Goal: Communication & Community: Answer question/provide support

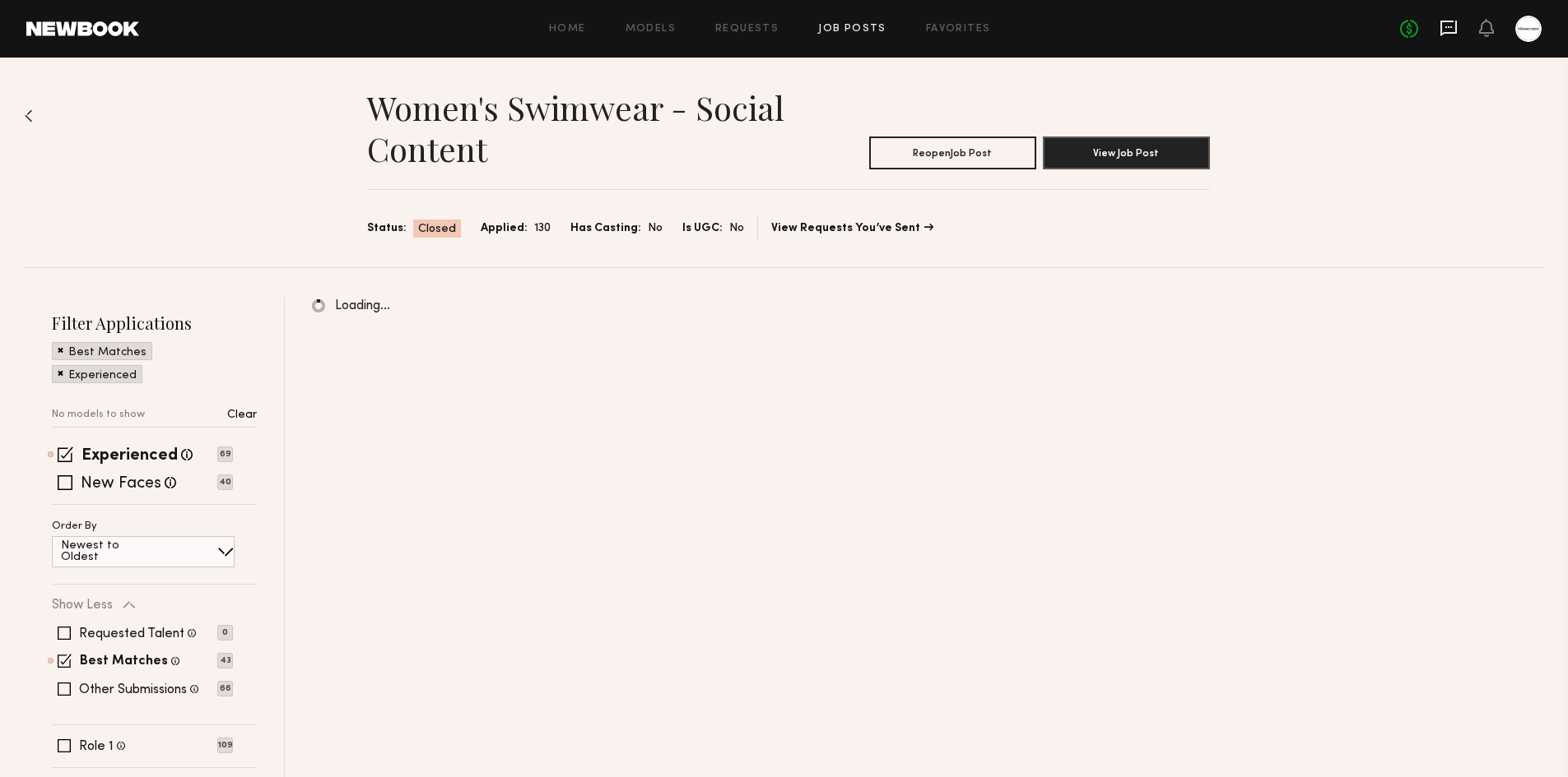
click at [1441, 24] on icon at bounding box center [1449, 28] width 17 height 16
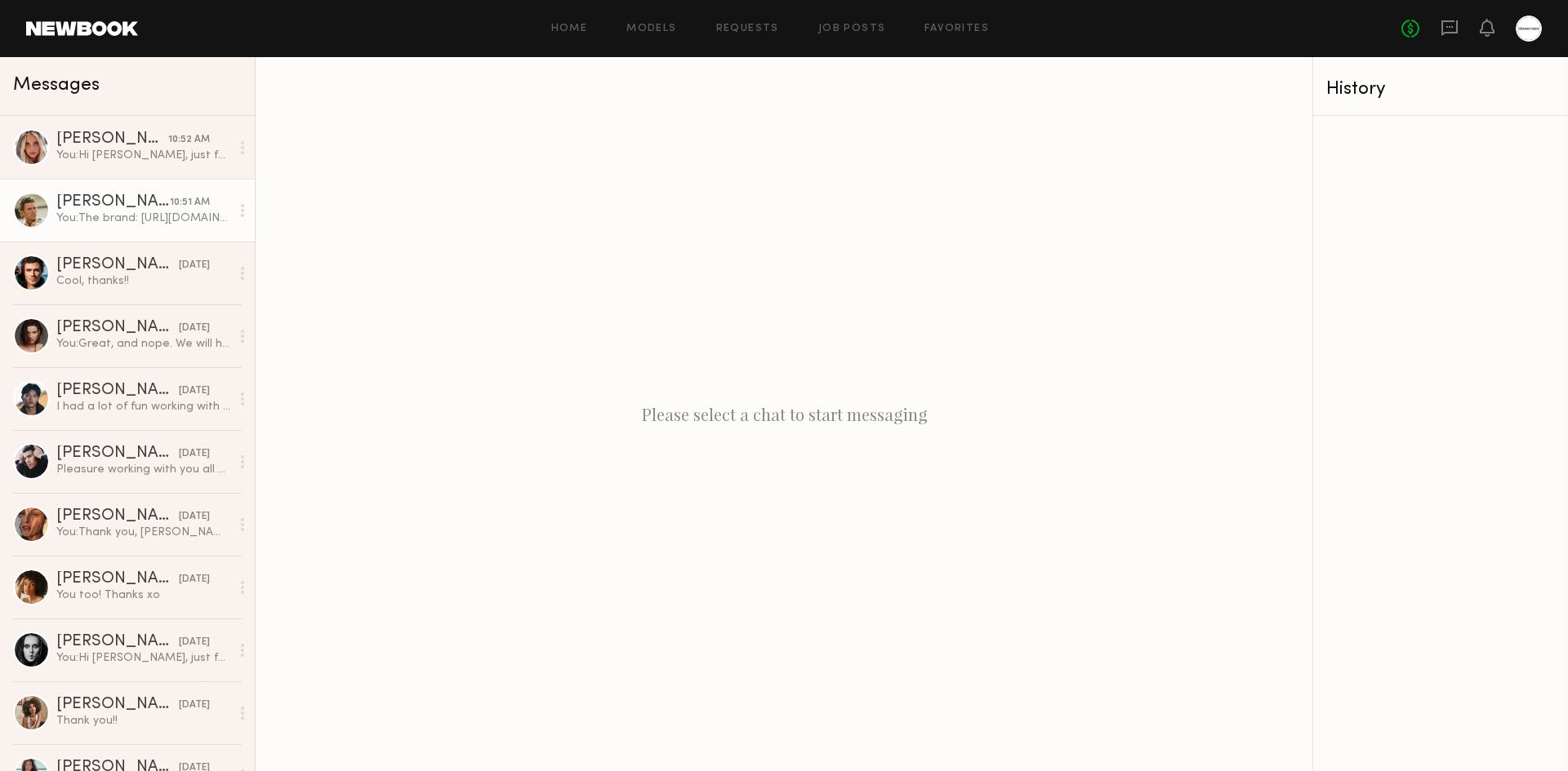
click at [129, 214] on div "You: The brand: https://allwear.com/ https://www.instagram.com/allwearapparel" at bounding box center [143, 218] width 174 height 16
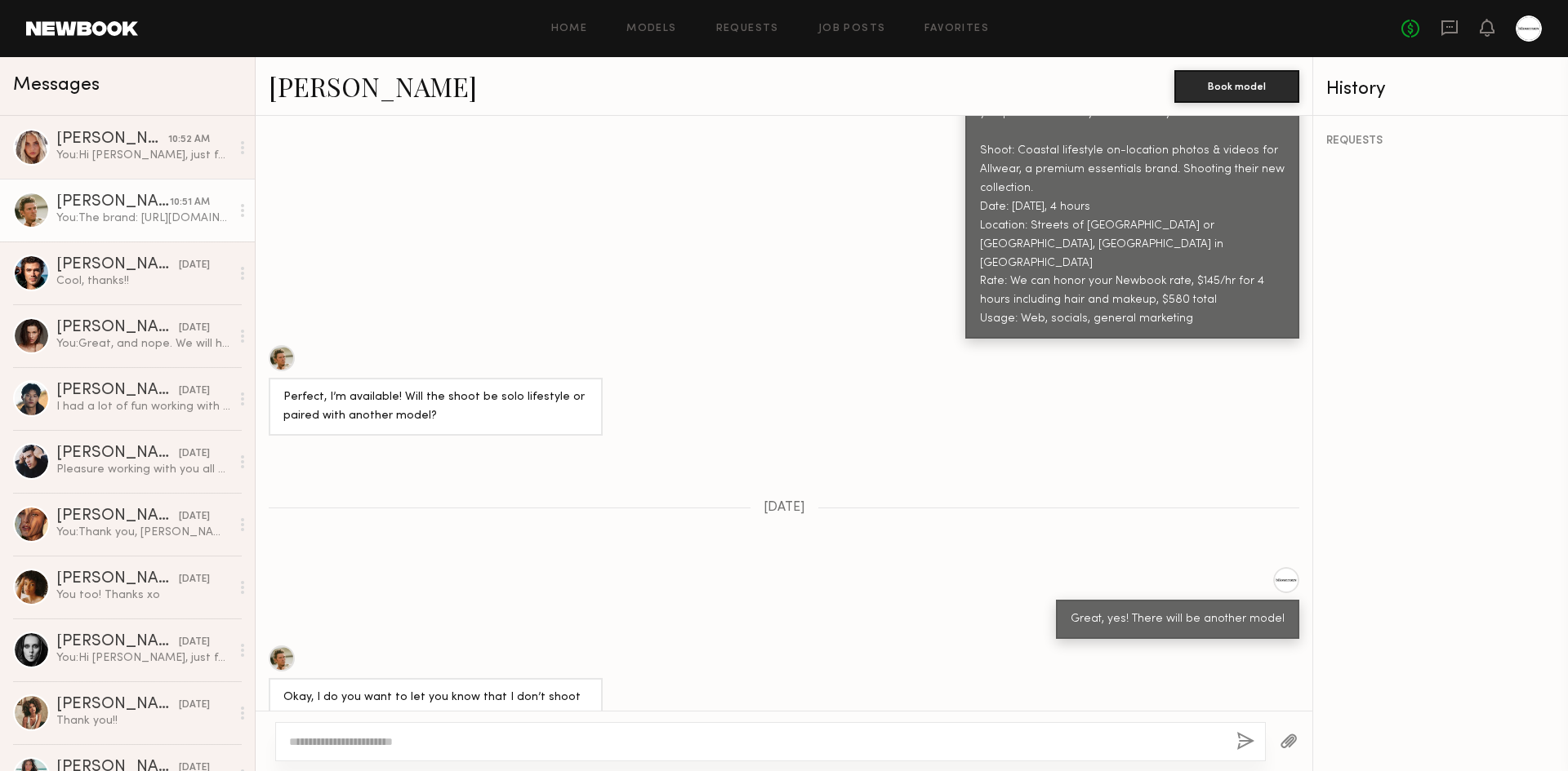
scroll to position [848, 0]
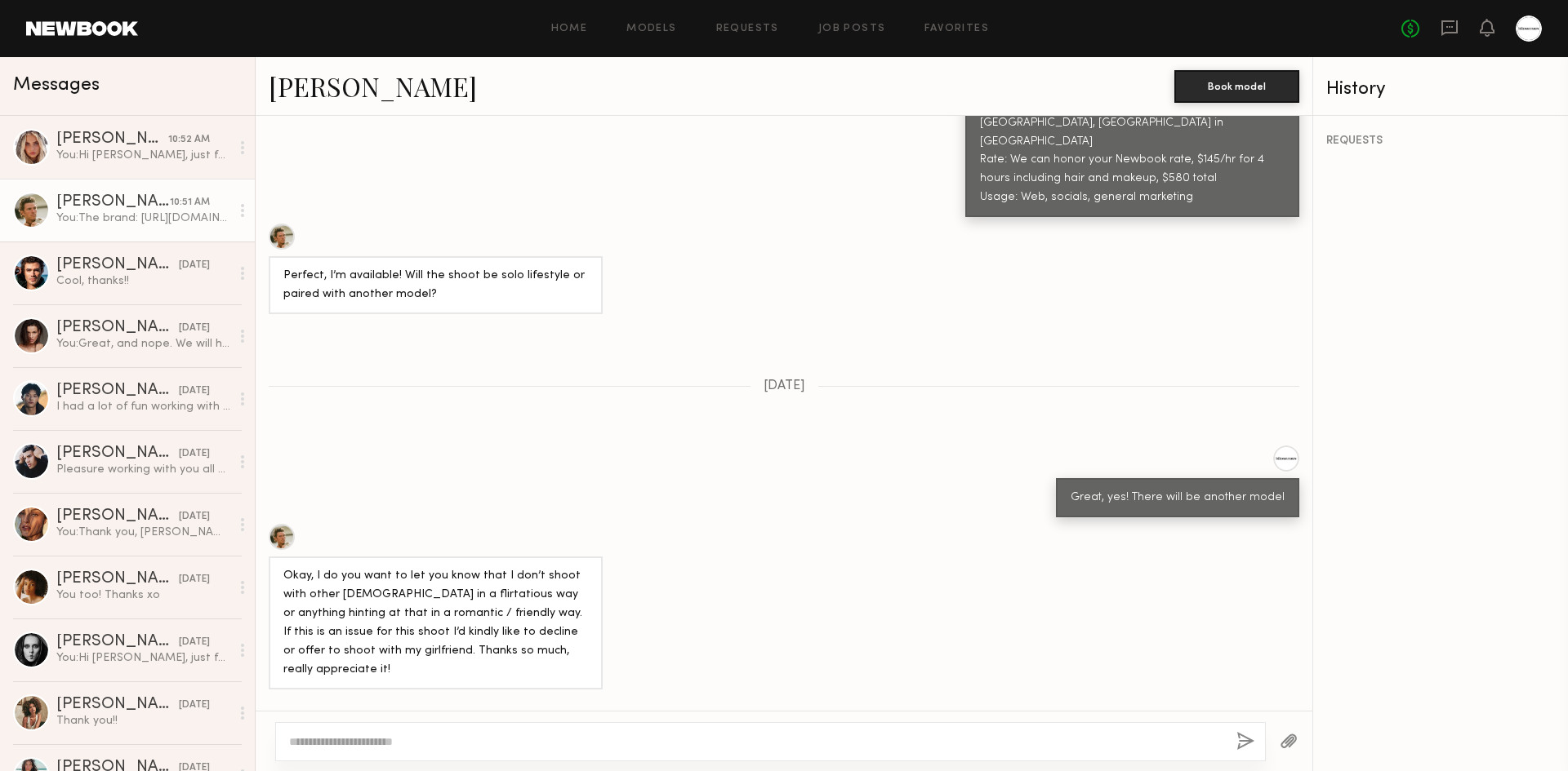
click at [779, 524] on div "Okay, I do you want to let you know that I don’t shoot with other females in a …" at bounding box center [784, 607] width 1056 height 166
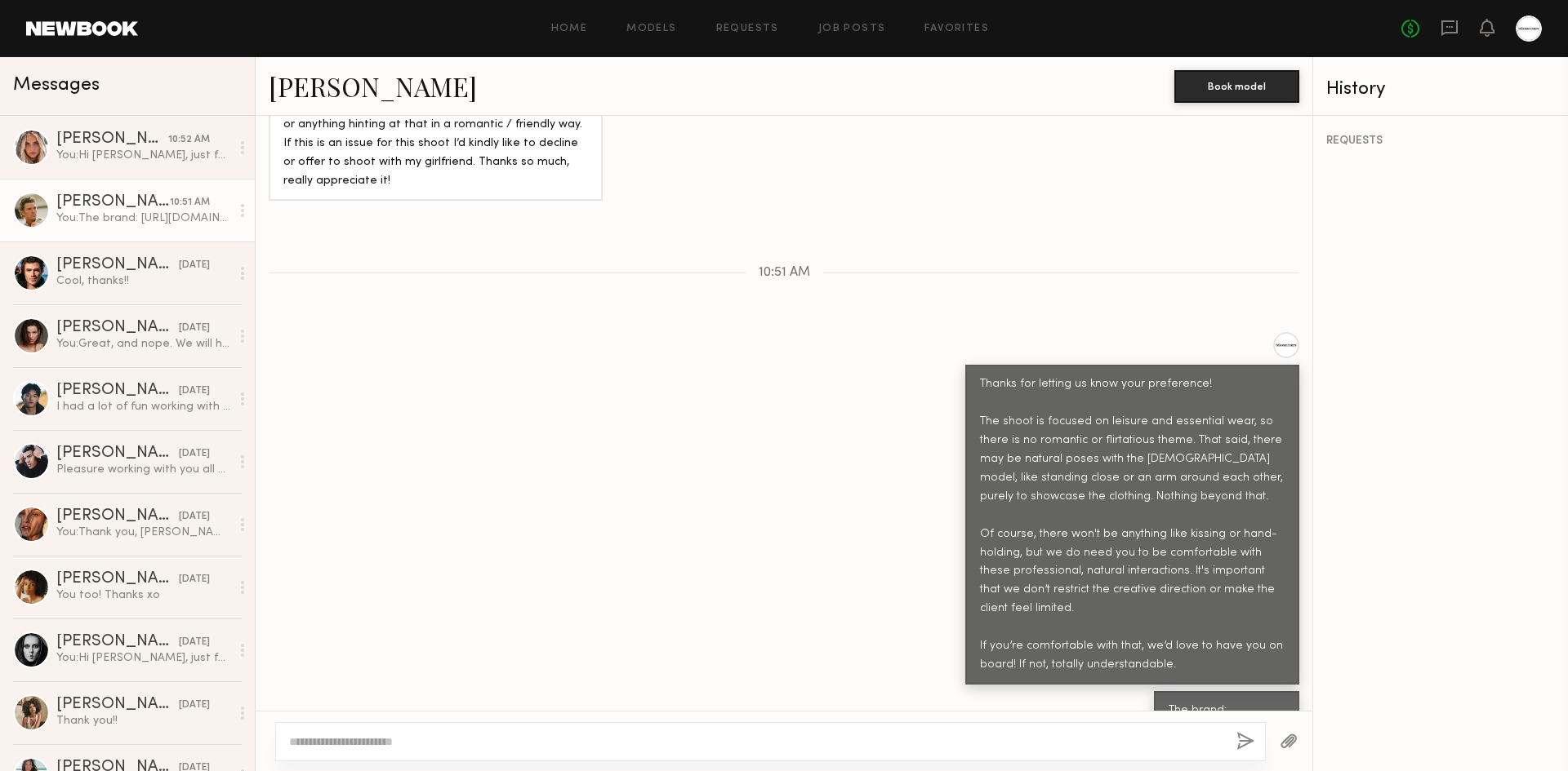
scroll to position [1338, 0]
click at [800, 416] on div "Thanks for letting us know your preference! The shoot is focused on leisure and…" at bounding box center [784, 507] width 1056 height 353
click at [163, 293] on link "Chase H. yesterday Cool, thanks!!" at bounding box center [127, 273] width 255 height 63
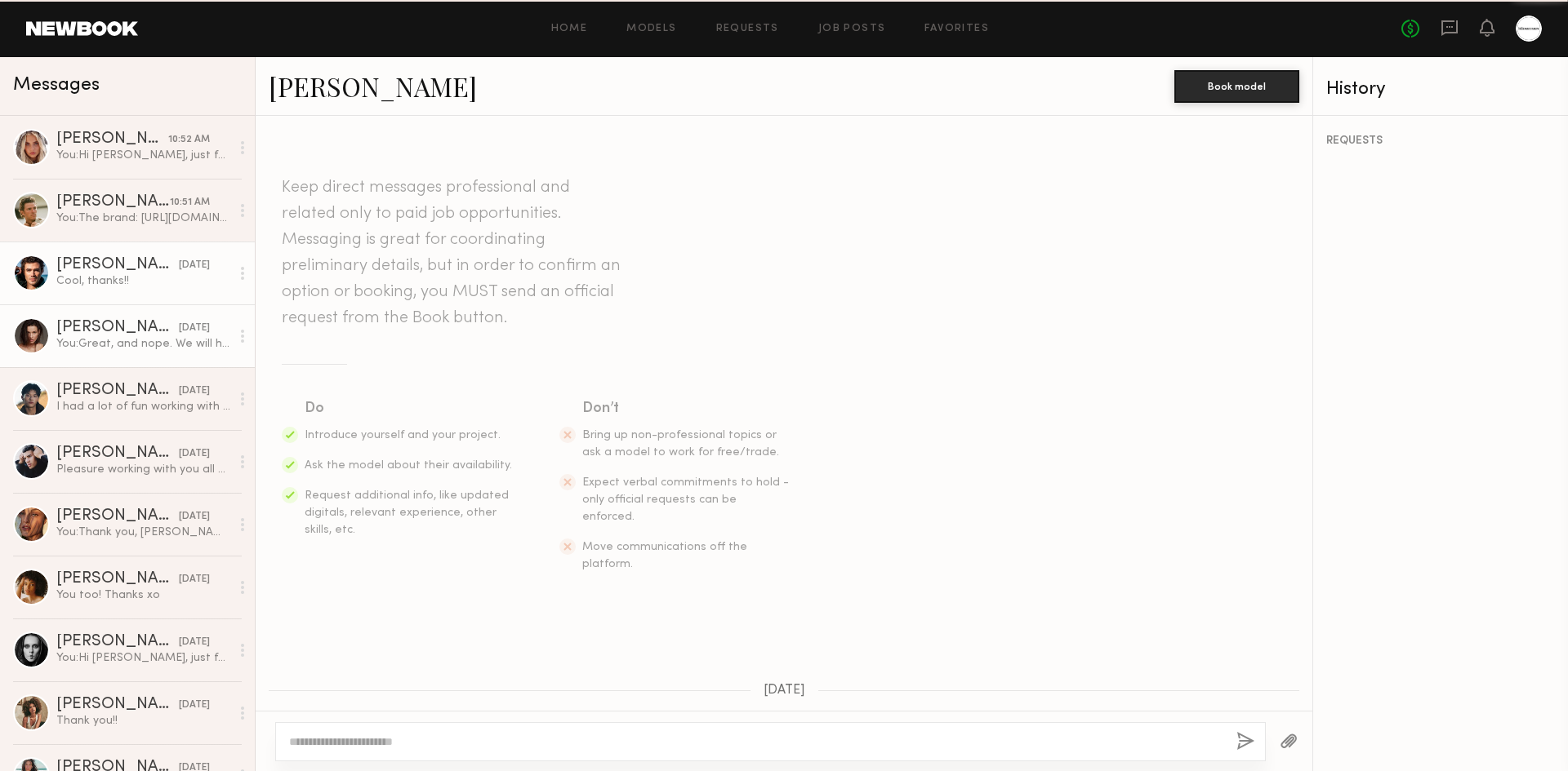
scroll to position [669, 0]
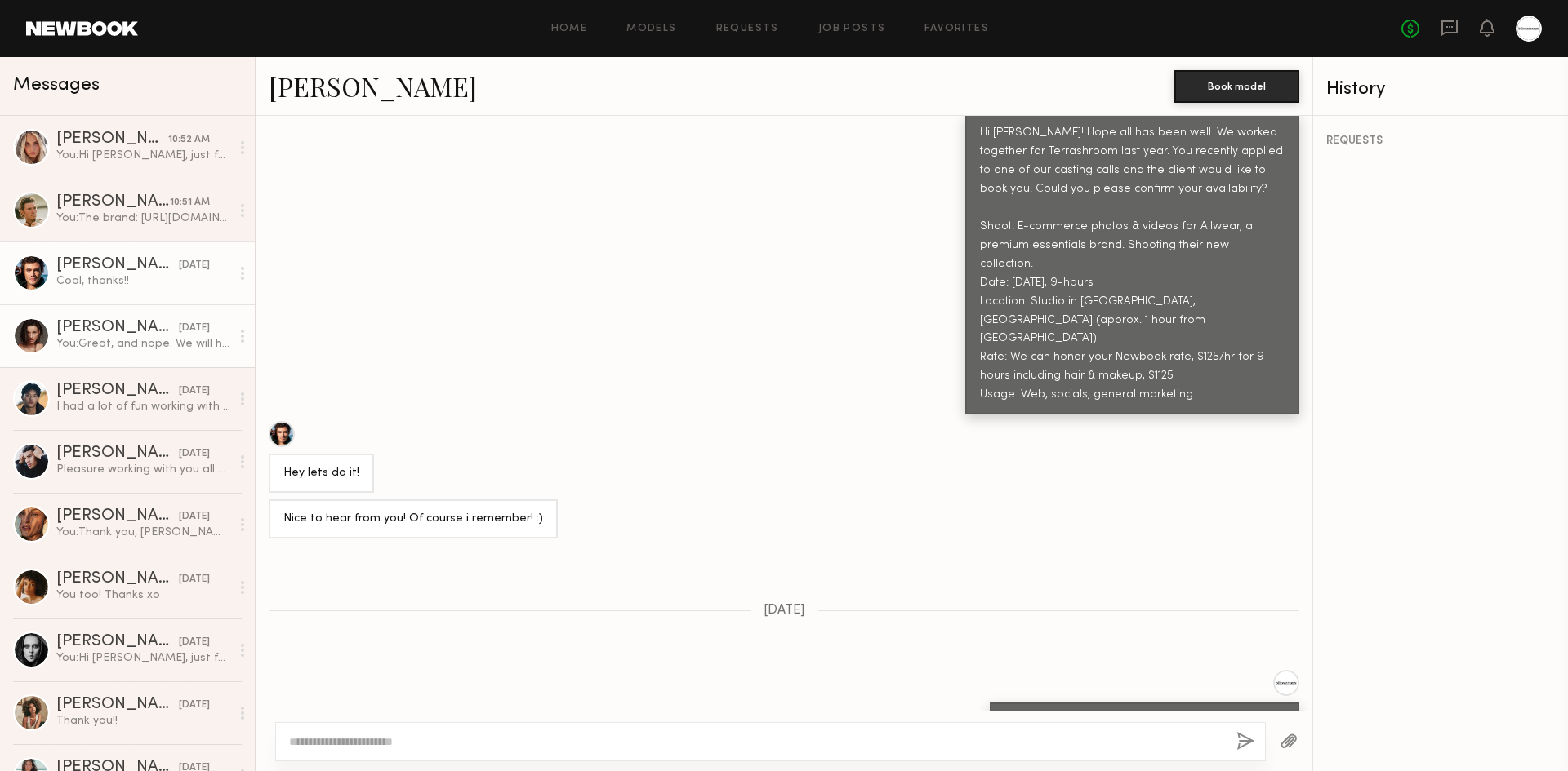
click at [109, 352] on div "You: Great, and nope. We will have a hair/makeup artist!" at bounding box center [143, 344] width 174 height 16
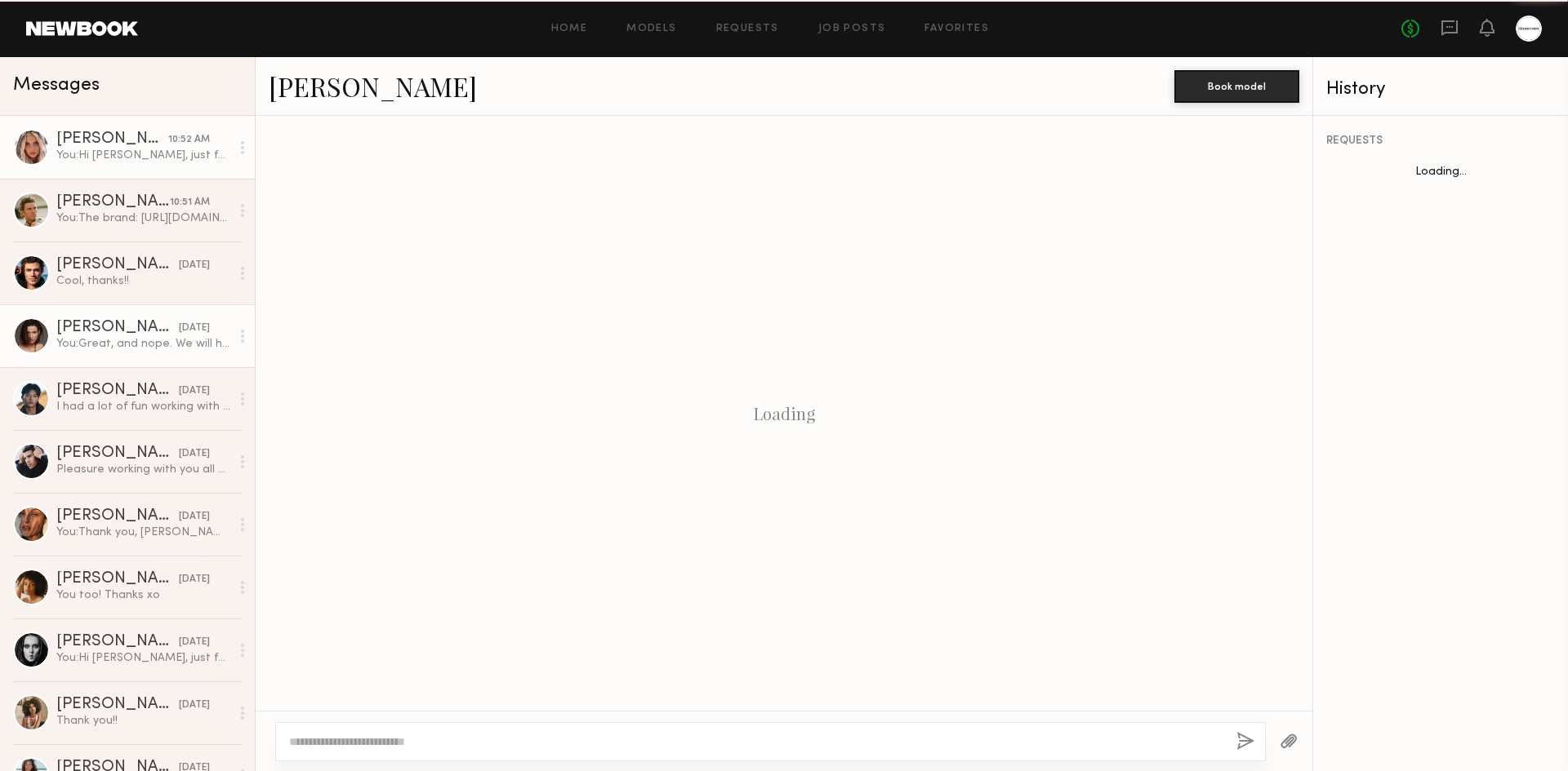
scroll to position [583, 0]
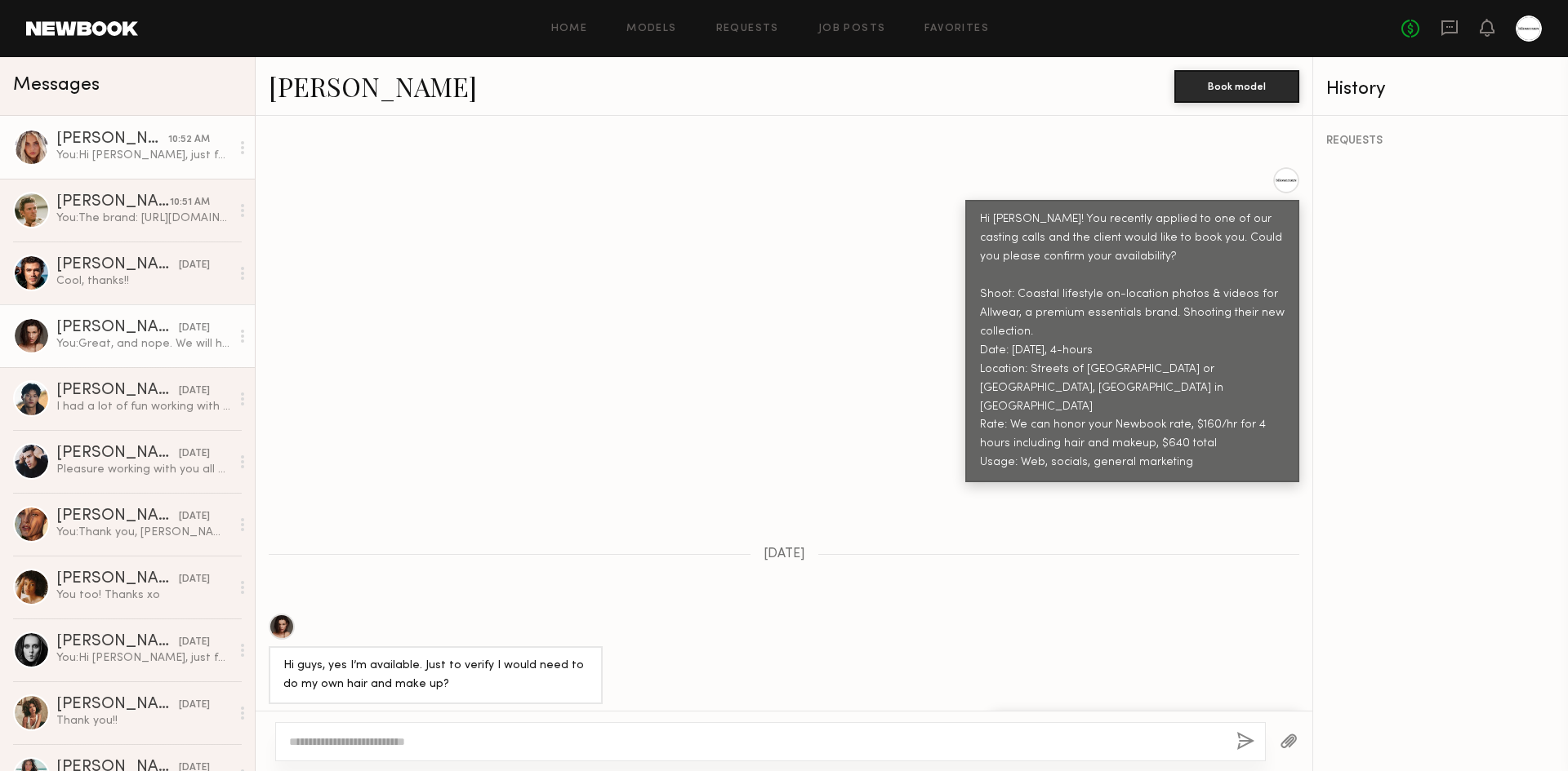
click at [168, 140] on div "10:52 AM" at bounding box center [188, 140] width 41 height 16
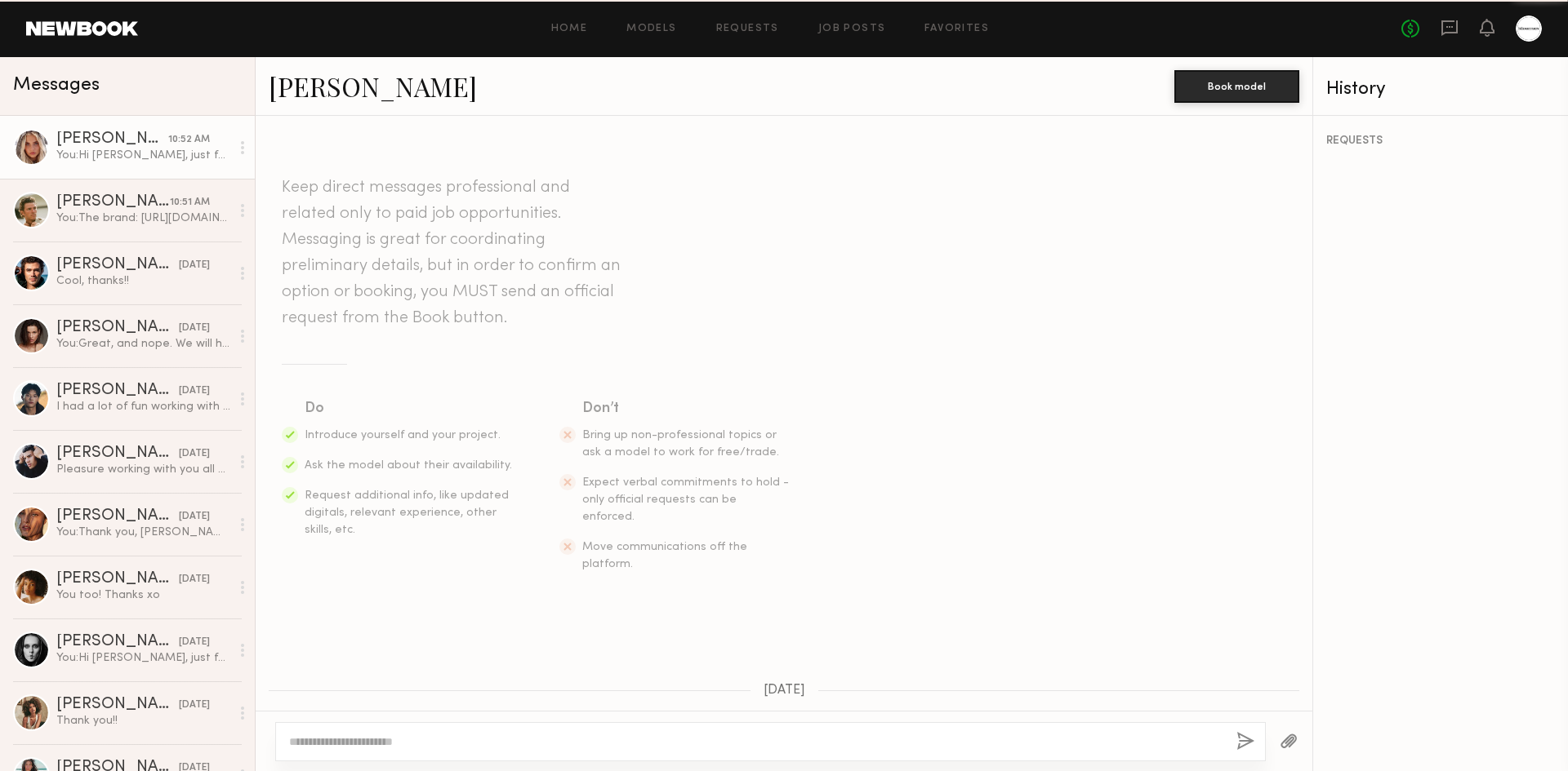
scroll to position [448, 0]
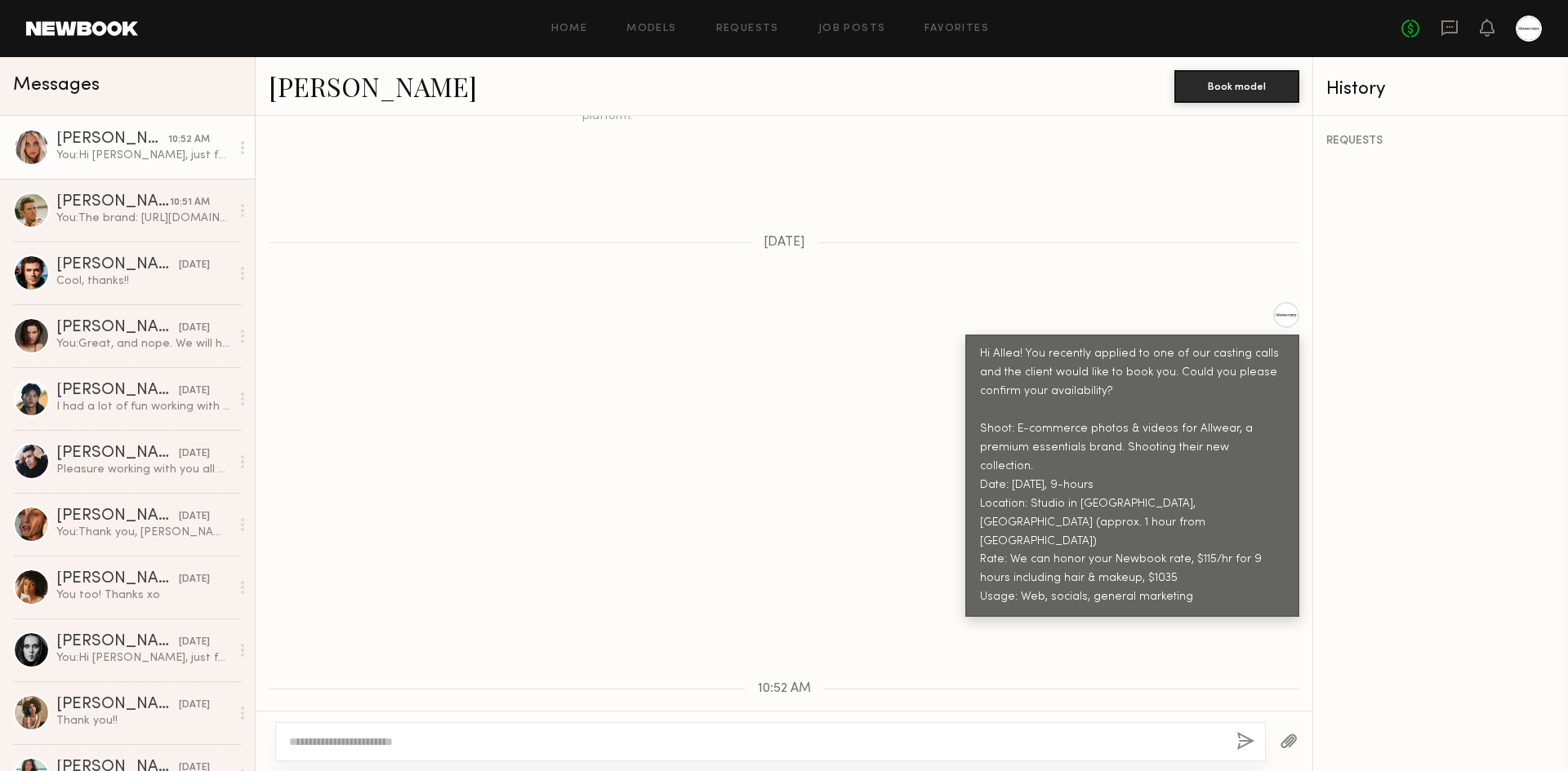
click at [813, 380] on div "Hi Allea! You recently applied to one of our casting calls and the client would…" at bounding box center [784, 459] width 1056 height 315
click at [627, 440] on div "Hi Allea! You recently applied to one of our casting calls and the client would…" at bounding box center [784, 459] width 1056 height 315
drag, startPoint x: 736, startPoint y: 614, endPoint x: 827, endPoint y: 599, distance: 92.2
click at [798, 602] on div "Keep direct messages professional and related only to paid job opportunities. M…" at bounding box center [784, 413] width 1056 height 595
click at [858, 683] on div "10:52 AM" at bounding box center [784, 689] width 1056 height 14
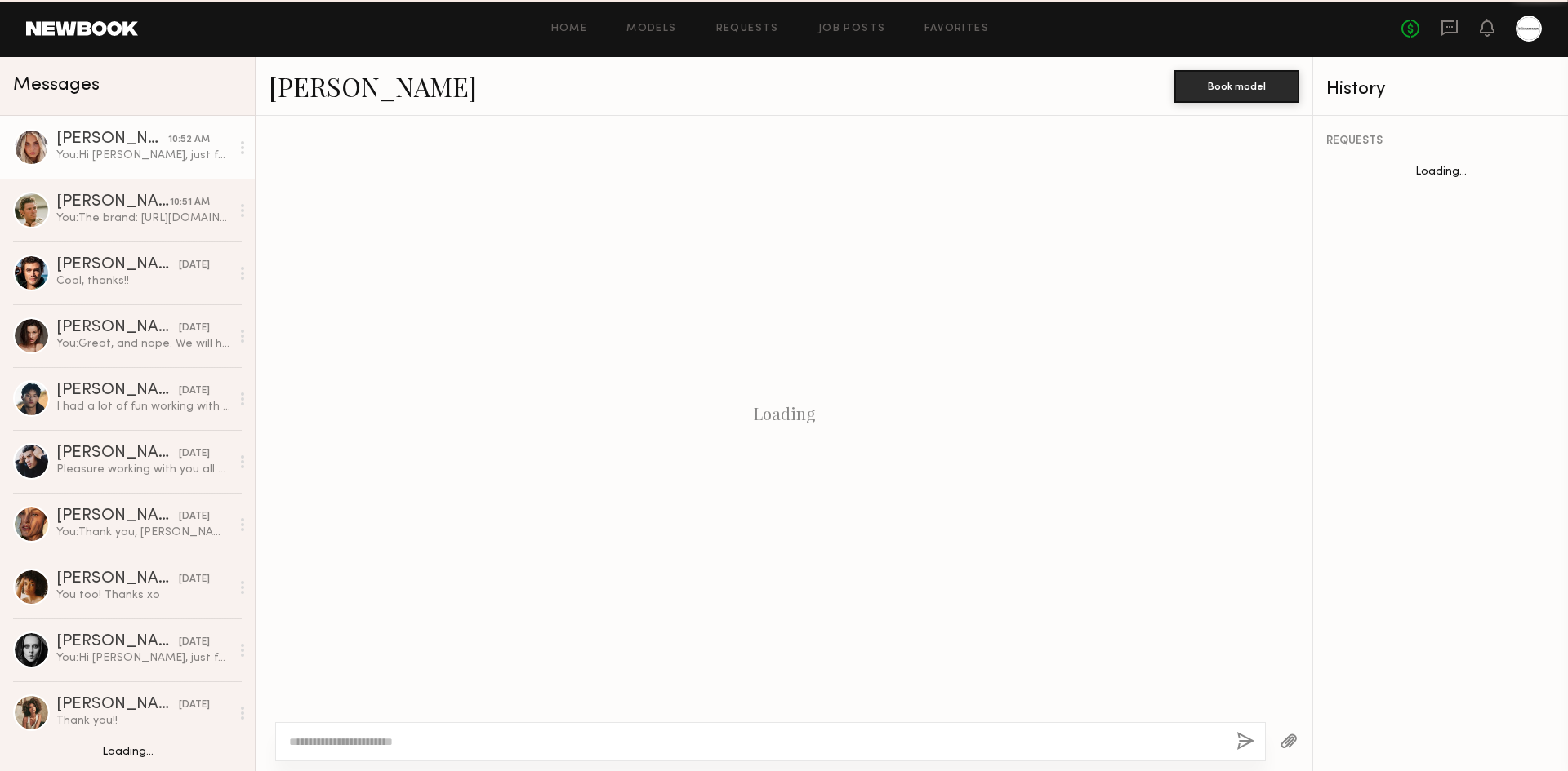
scroll to position [448, 0]
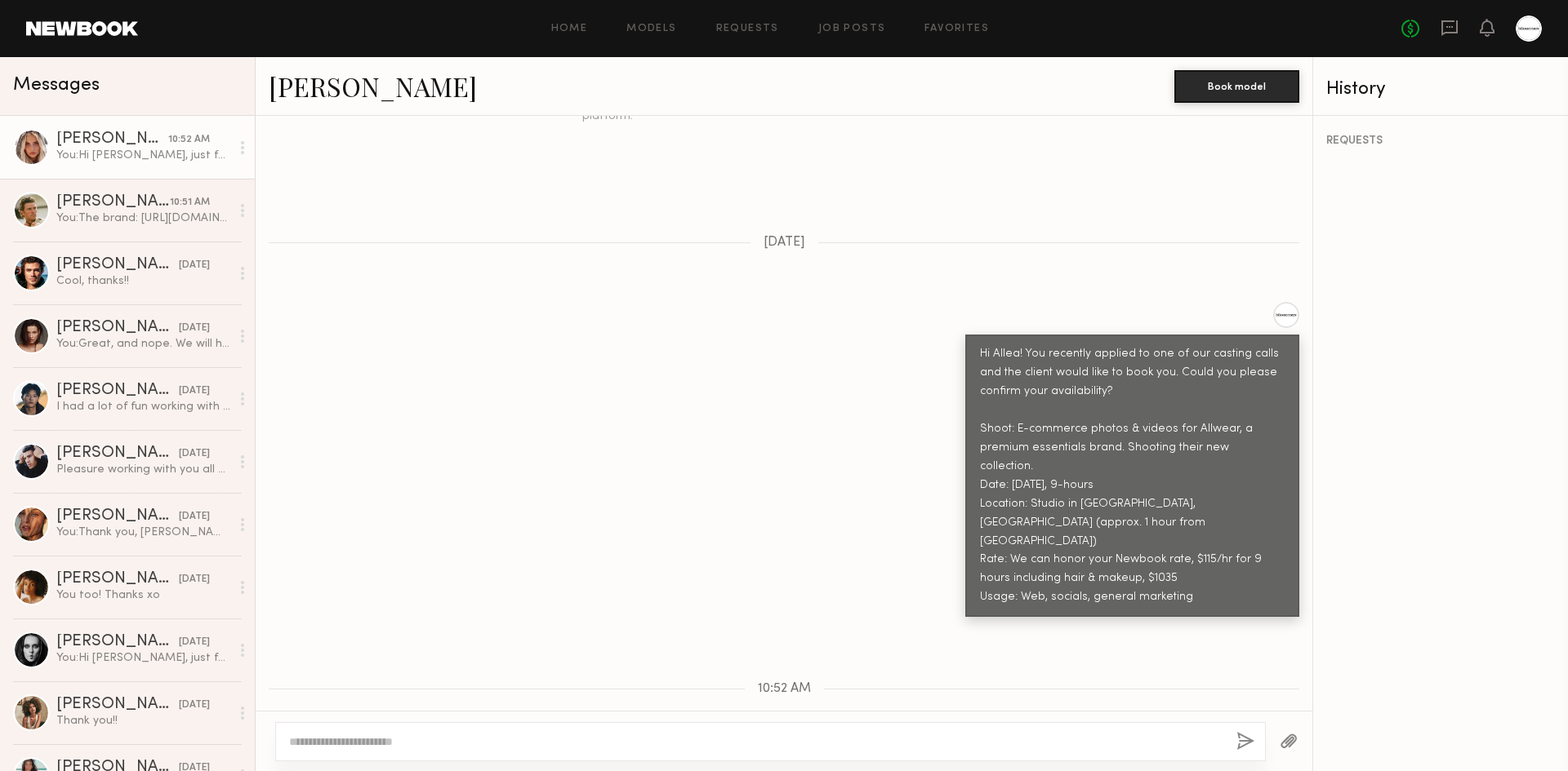
click at [1256, 180] on div "Keep direct messages professional and related only to paid job opportunities. M…" at bounding box center [784, 413] width 1056 height 595
